Goal: Task Accomplishment & Management: Manage account settings

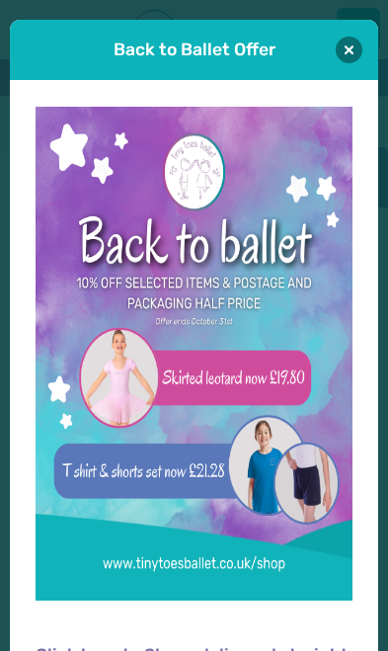
scroll to position [2, 0]
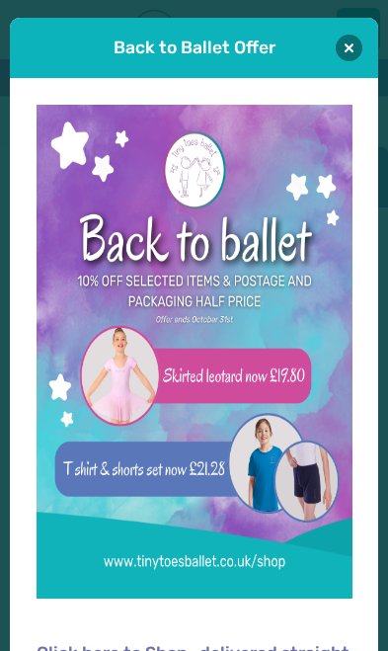
type input "**********"
click at [194, 548] on button "Log in" at bounding box center [193, 550] width 303 height 51
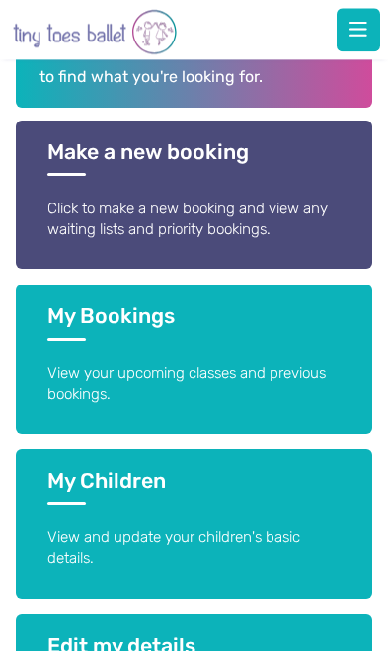
scroll to position [308, 0]
click at [211, 352] on link "My Bookings View your upcoming classes and previous bookings." at bounding box center [194, 358] width 357 height 149
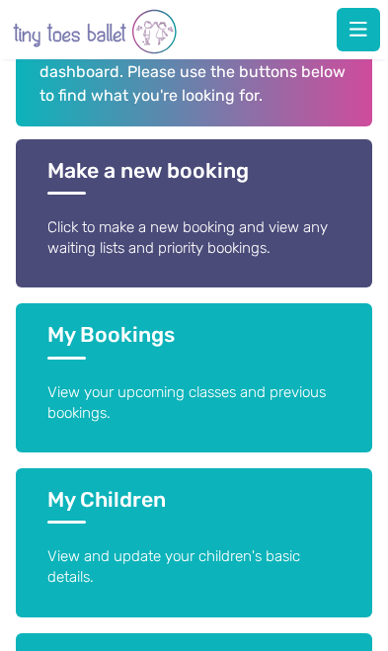
scroll to position [249, 0]
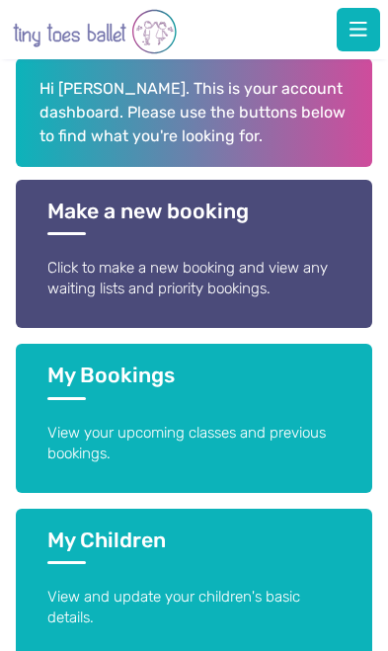
click at [247, 258] on p "Click to make a new booking and view any waiting lists and priority bookings." at bounding box center [194, 279] width 294 height 42
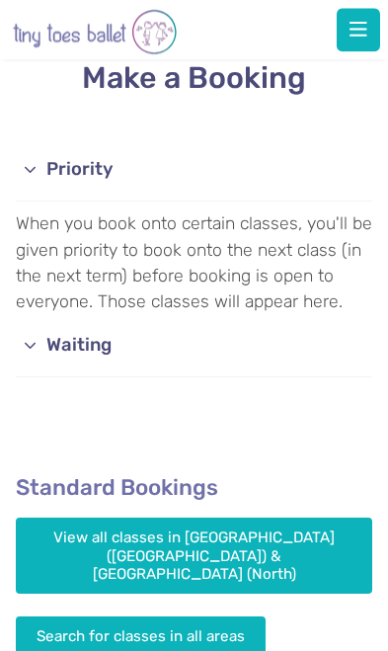
scroll to position [188, 0]
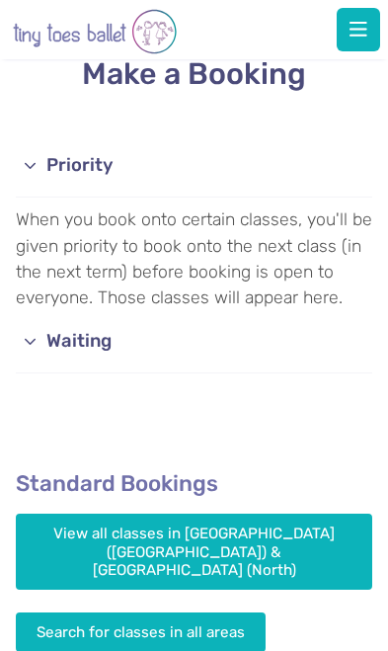
click at [69, 336] on link "Waiting" at bounding box center [194, 342] width 357 height 63
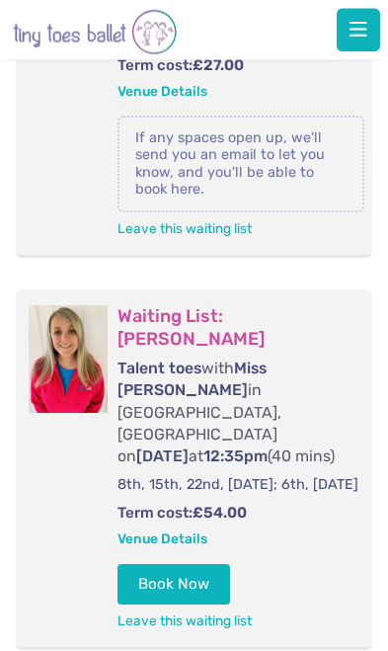
scroll to position [726, 0]
